Goal: Task Accomplishment & Management: Manage account settings

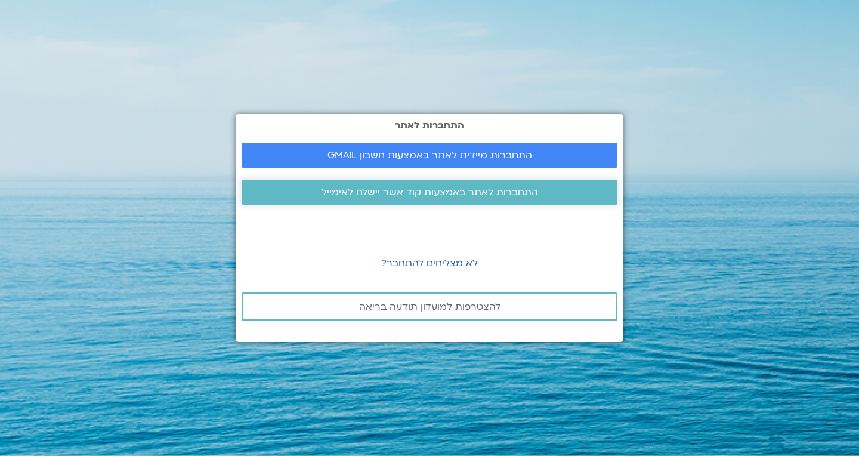
click at [445, 195] on span "התחברות לאתר באמצעות קוד אשר יישלח לאימייל" at bounding box center [430, 192] width 217 height 11
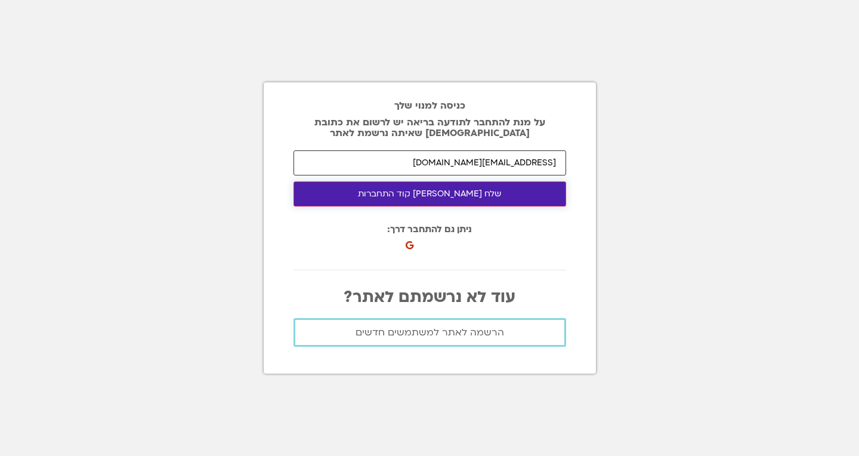
type input "dori7@mac.com"
click at [462, 193] on button "שלח לי קוד התחברות" at bounding box center [430, 193] width 273 height 25
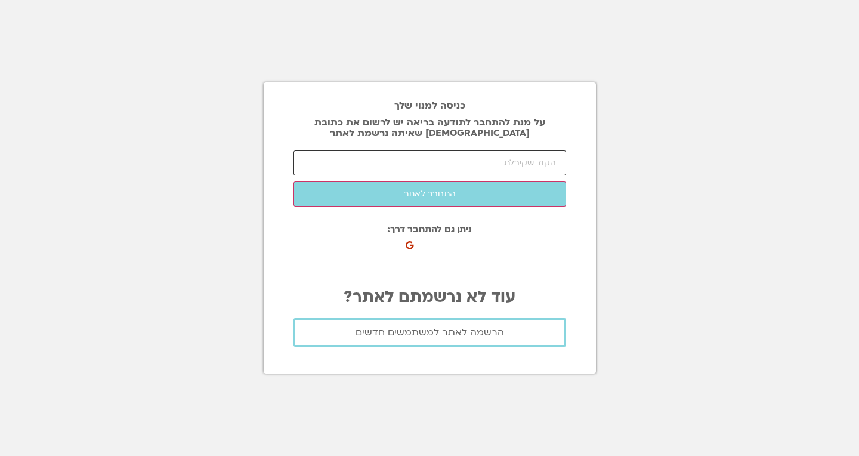
click at [405, 160] on input "number" at bounding box center [430, 162] width 273 height 25
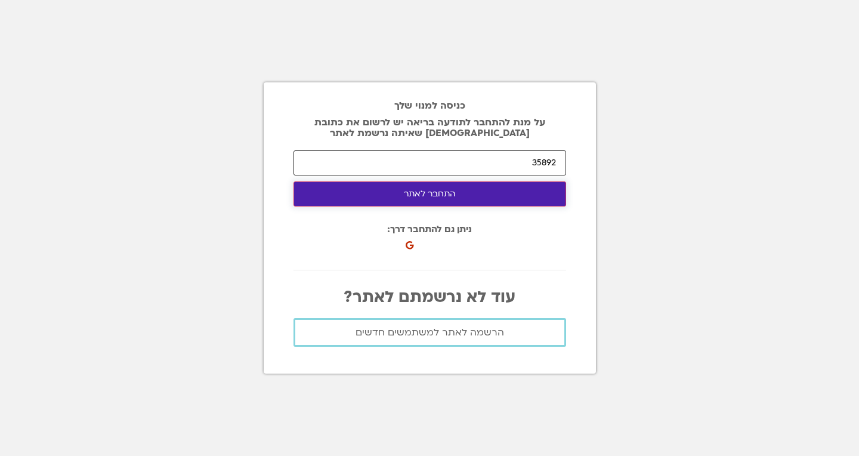
type input "35892"
click at [428, 199] on button "התחבר לאתר" at bounding box center [430, 193] width 273 height 25
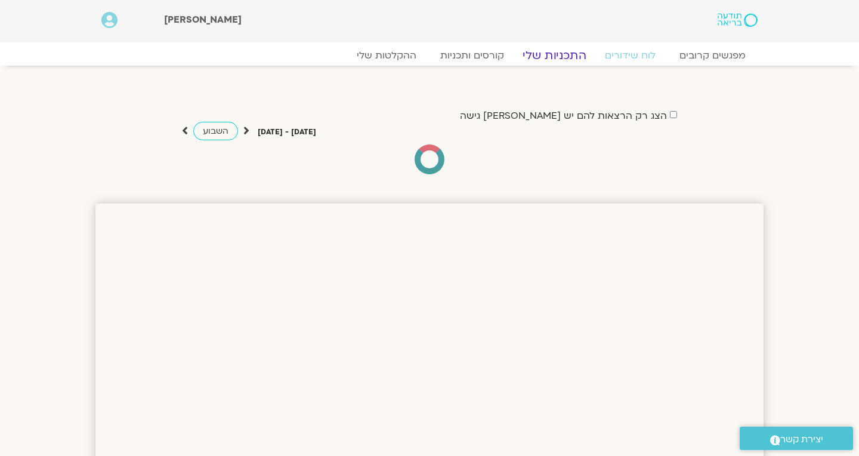
click at [542, 55] on link "התכניות שלי" at bounding box center [554, 55] width 92 height 14
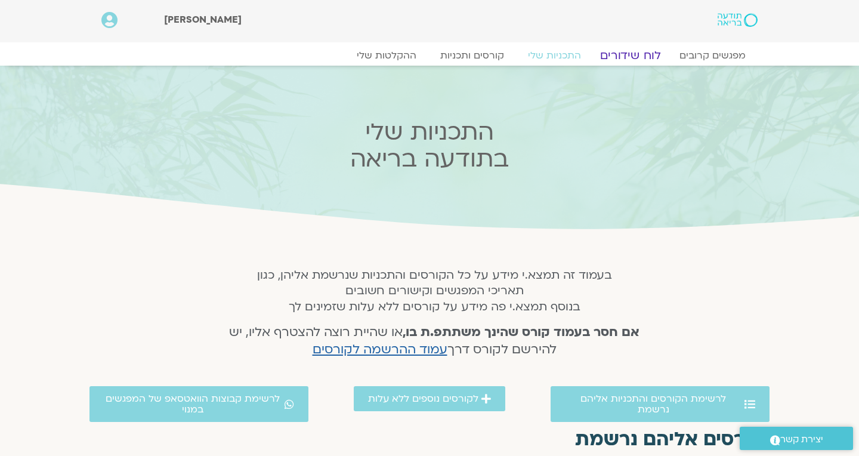
click at [620, 57] on link "לוח שידורים" at bounding box center [631, 55] width 90 height 14
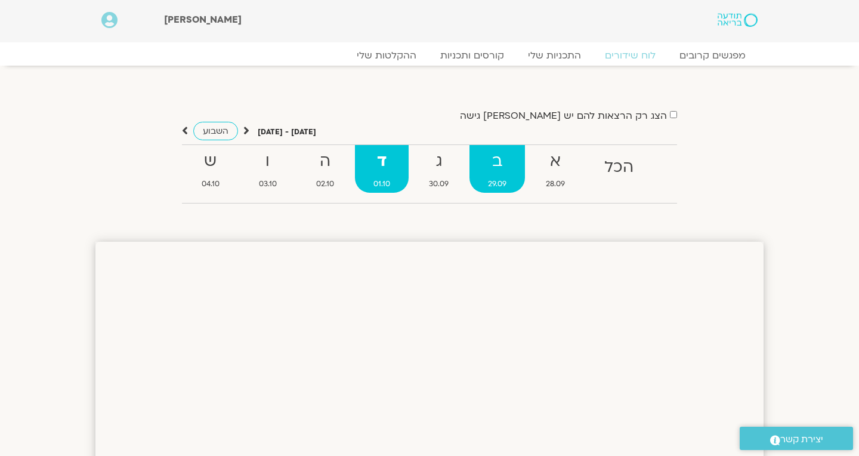
click at [495, 165] on strong "ב" at bounding box center [497, 161] width 55 height 27
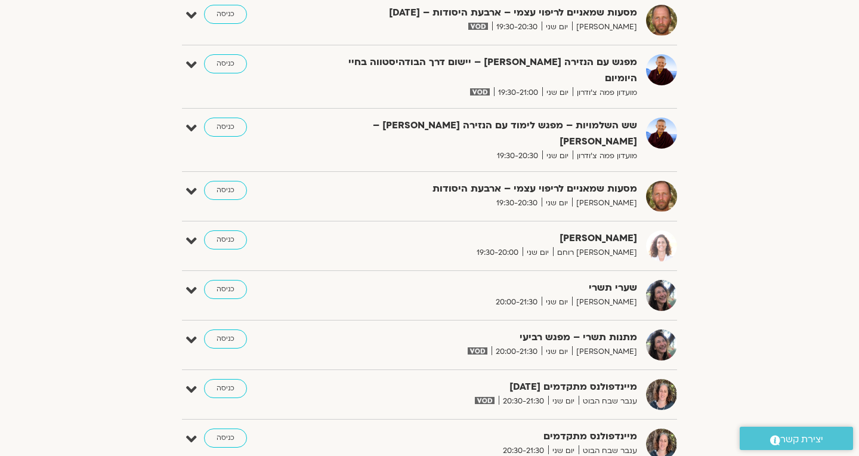
scroll to position [1138, 0]
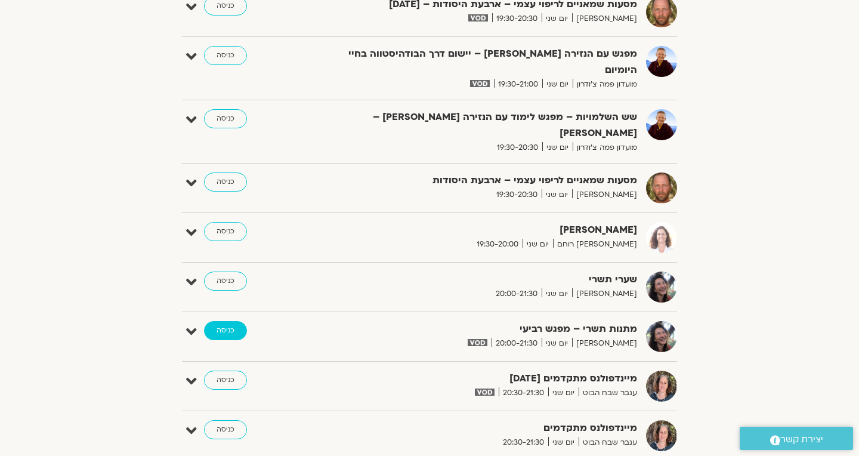
click at [233, 321] on link "כניסה" at bounding box center [225, 330] width 43 height 19
